Goal: Task Accomplishment & Management: Complete application form

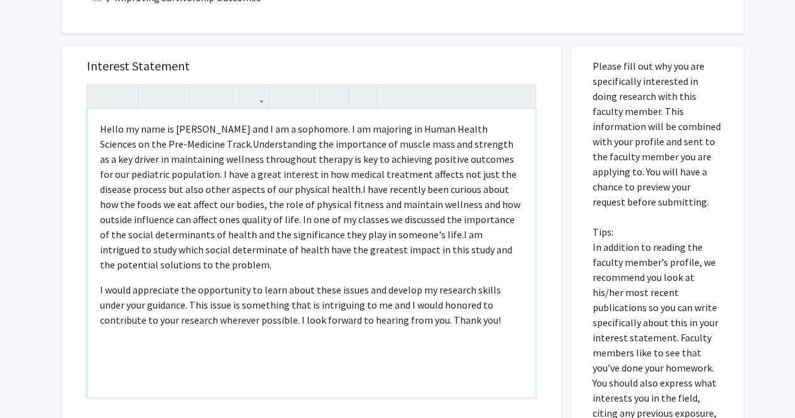
scroll to position [501, 0]
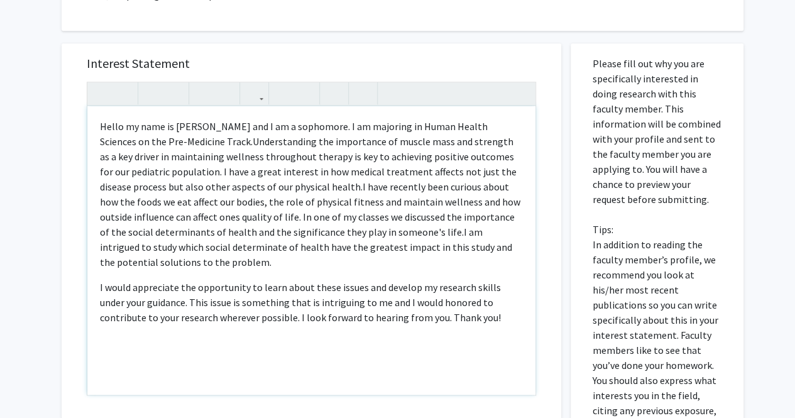
click at [347, 125] on p "Hello my name is Rachel Glaser and I am a sophomore. I am majoring in Human Hea…" at bounding box center [311, 194] width 423 height 151
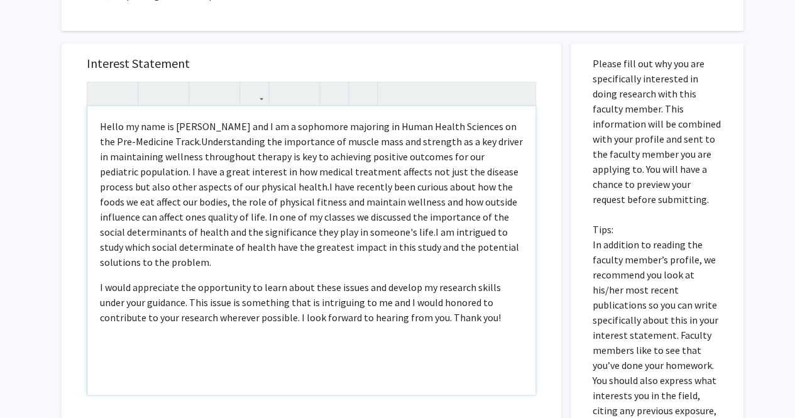
click at [282, 204] on span "I have recently been curious about how the foods we eat affect our bodies, the …" at bounding box center [308, 209] width 417 height 58
click at [386, 202] on span "I have recently been curious about how the foods we eat affect our bodies, the …" at bounding box center [310, 209] width 420 height 58
drag, startPoint x: 386, startPoint y: 202, endPoint x: 296, endPoint y: 206, distance: 90.6
click at [296, 206] on span "I have recently been curious about how the foods we eat affect our bodies, the …" at bounding box center [310, 209] width 420 height 58
click at [365, 197] on span "I have recently been curious about how the foods we eat affect our bodies, the …" at bounding box center [310, 209] width 420 height 58
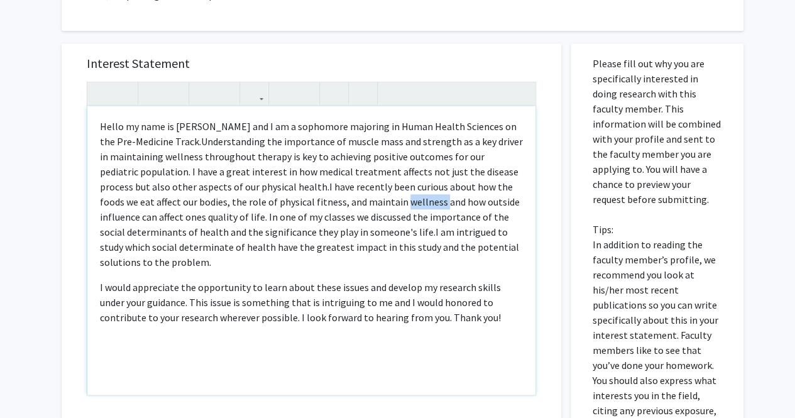
click at [365, 197] on span "I have recently been curious about how the foods we eat affect our bodies, the …" at bounding box center [310, 209] width 420 height 58
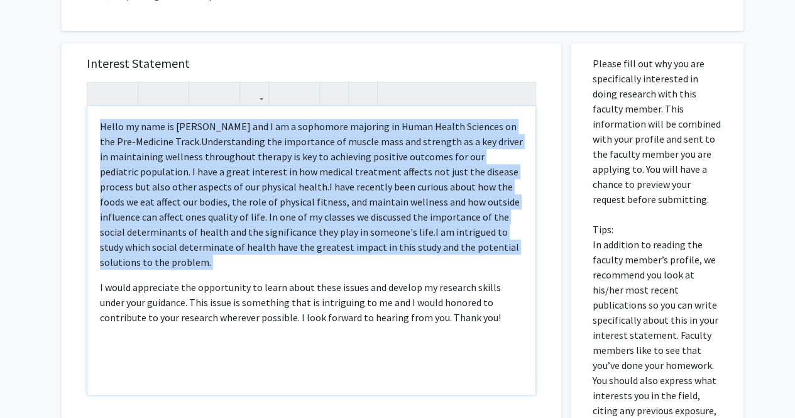
click at [365, 197] on span "I have recently been curious about how the foods we eat affect our bodies, the …" at bounding box center [310, 209] width 420 height 58
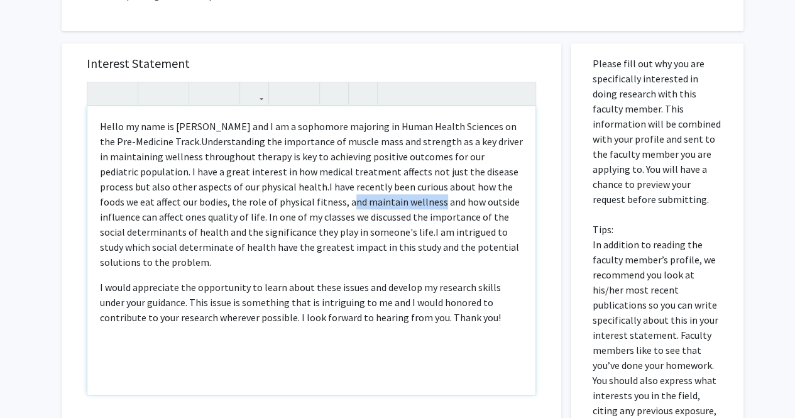
drag, startPoint x: 380, startPoint y: 202, endPoint x: 296, endPoint y: 204, distance: 84.3
click at [296, 204] on span "I have recently been curious about how the foods we eat affect our bodies, the …" at bounding box center [310, 209] width 420 height 58
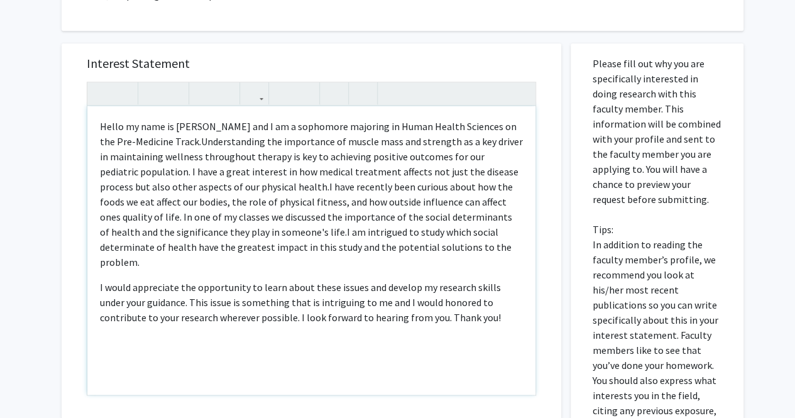
click at [284, 204] on span "I have recently been curious about how the foods we eat affect our bodies, the …" at bounding box center [306, 209] width 413 height 58
drag, startPoint x: 310, startPoint y: 202, endPoint x: 306, endPoint y: 192, distance: 11.3
click at [306, 192] on span "I have recently been curious about how the foods we eat affect our bodies, the …" at bounding box center [310, 209] width 421 height 58
click at [312, 204] on span "I have recently been curious about how the foods we eat affect our bodies, the …" at bounding box center [310, 209] width 421 height 58
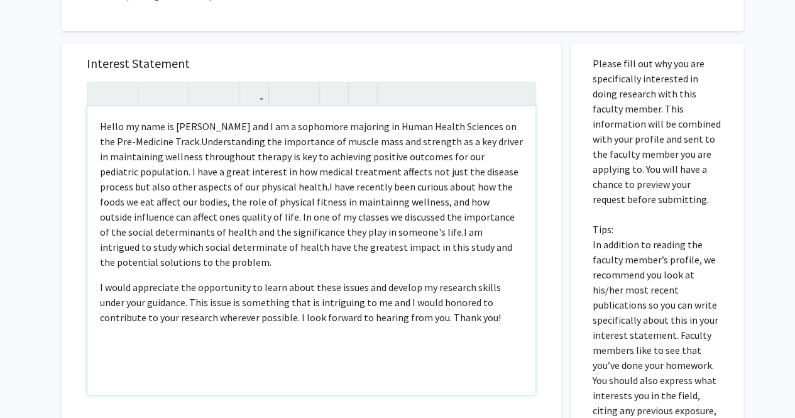
click at [312, 204] on span "I have recently been curious about how the foods we eat affect our bodies, the …" at bounding box center [307, 209] width 415 height 58
click at [331, 255] on p "Hello my name is Rachel Glaser and I am a sophomore majoring in Human Health Sc…" at bounding box center [311, 194] width 423 height 151
click at [497, 203] on span "I have recently been curious about how the foods we eat affect our bodies, the …" at bounding box center [307, 209] width 415 height 58
click at [141, 217] on span "I have recently been curious about how the foods we eat affect our bodies, the …" at bounding box center [309, 209] width 419 height 58
click at [174, 257] on p "Hello my name is Rachel Glaser and I am a sophomore majoring in Human Health Sc…" at bounding box center [311, 194] width 423 height 151
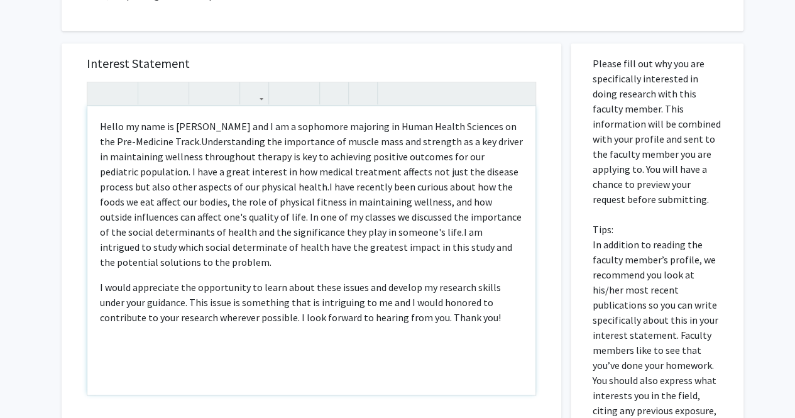
click at [279, 233] on span "I have recently been curious about how the foods we eat affect our bodies, the …" at bounding box center [311, 209] width 422 height 58
click at [285, 257] on p "Hello my name is Rachel Glaser and I am a sophomore majoring in Human Health Sc…" at bounding box center [311, 194] width 423 height 151
click at [174, 250] on span "I am intrigued to study which social determinate of health have the greatest im…" at bounding box center [306, 247] width 412 height 43
click at [169, 255] on p "Hello my name is Rachel Glaser and I am a sophomore majoring in Human Health Sc…" at bounding box center [311, 194] width 423 height 151
type textarea "<p>Hello my name is Rachel Glaser and I am a sophomore majoring in Human Health…"
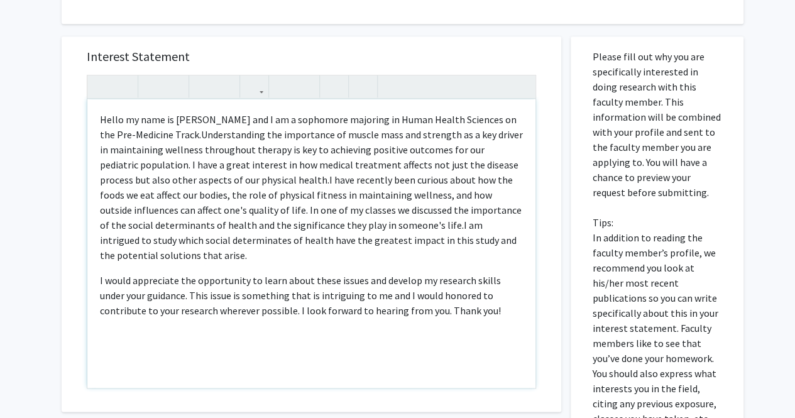
scroll to position [509, 0]
click at [443, 312] on div "Hello my name is Rachel Glaser and I am a sophomore majoring in Human Health Sc…" at bounding box center [311, 243] width 448 height 289
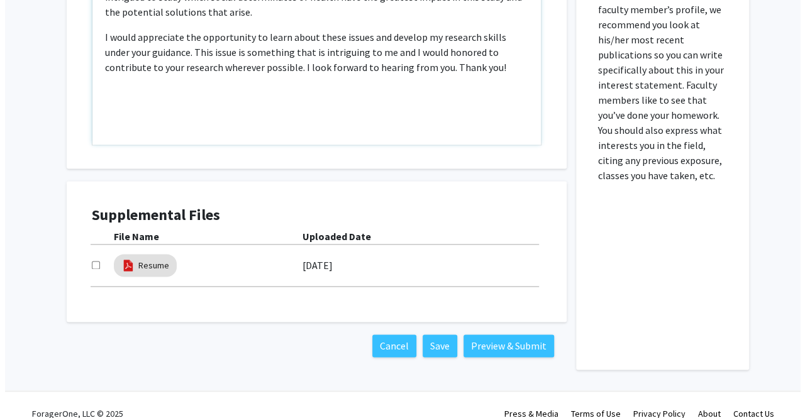
scroll to position [752, 0]
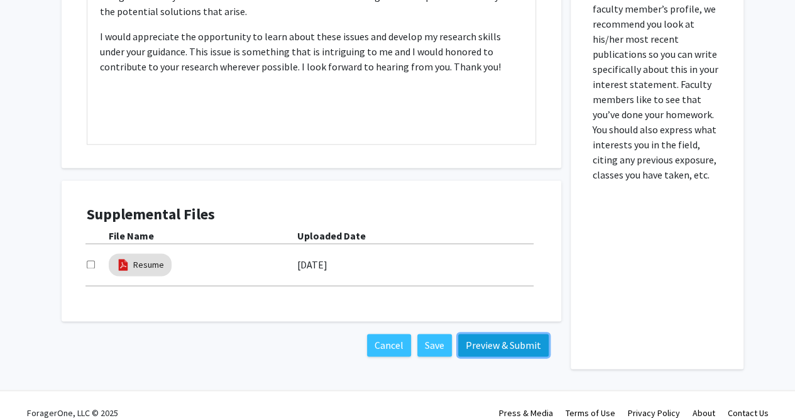
click at [488, 340] on button "Preview & Submit" at bounding box center [503, 345] width 91 height 23
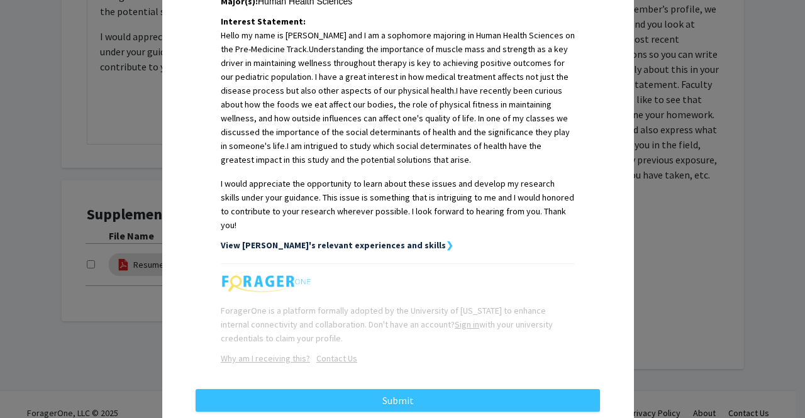
scroll to position [338, 0]
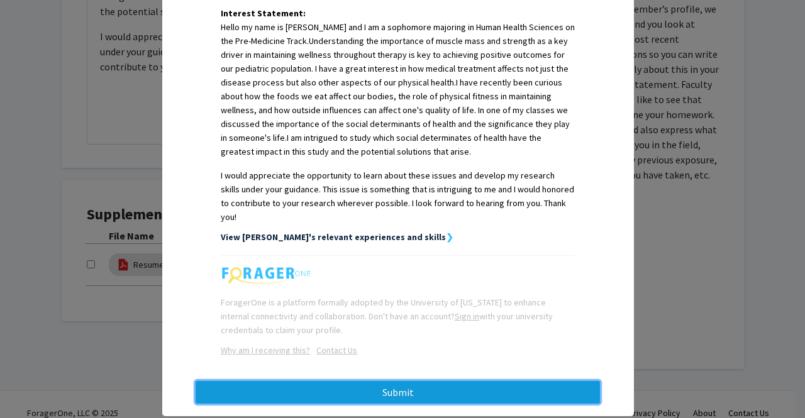
click at [377, 381] on button "Submit" at bounding box center [398, 392] width 404 height 23
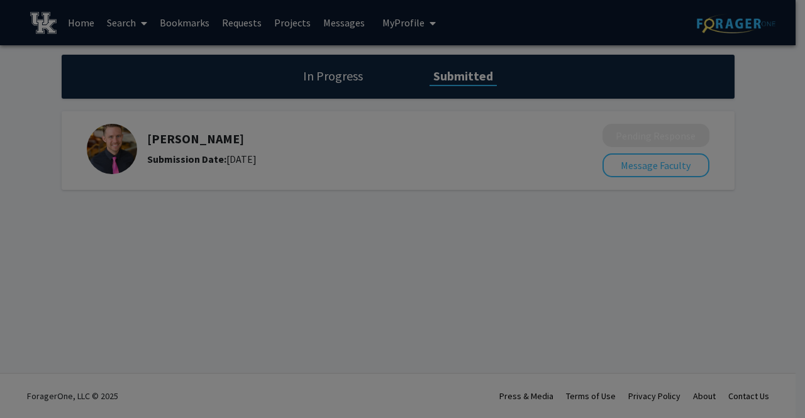
click at [420, 274] on div at bounding box center [402, 209] width 805 height 418
drag, startPoint x: 420, startPoint y: 274, endPoint x: 361, endPoint y: 272, distance: 59.1
click at [361, 272] on div at bounding box center [402, 209] width 805 height 418
